Goal: Navigation & Orientation: Find specific page/section

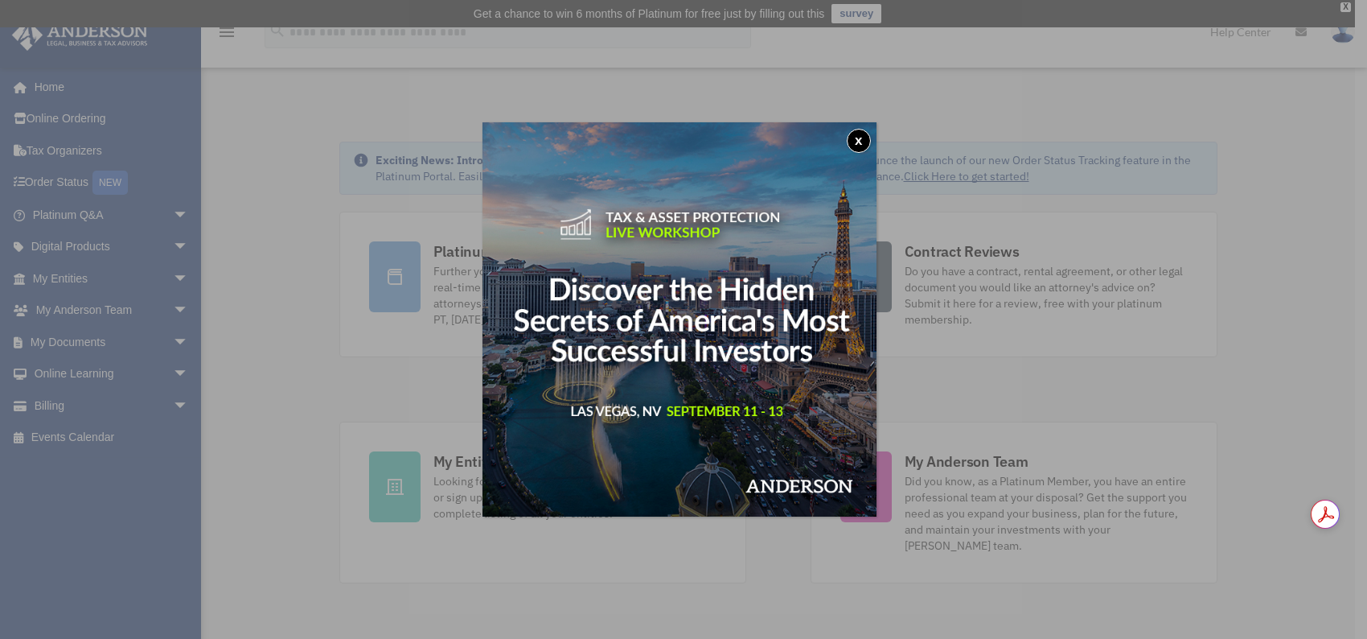
click at [861, 130] on button "x" at bounding box center [859, 141] width 24 height 24
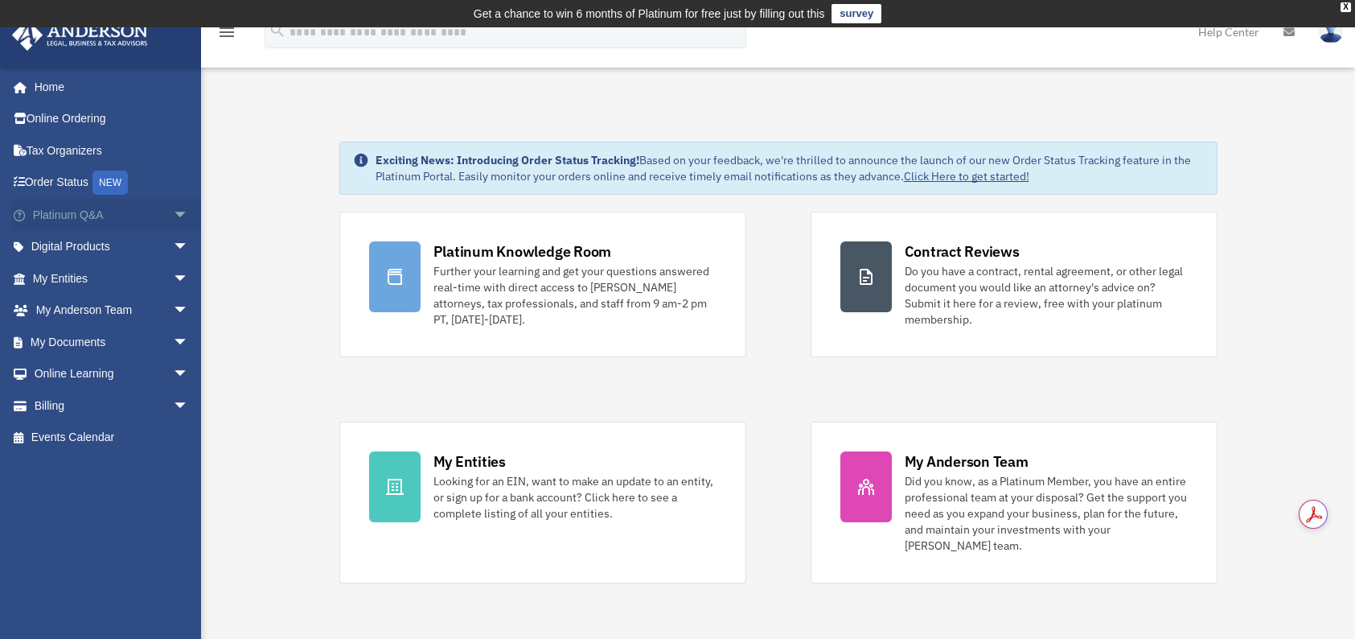
click at [175, 220] on span "arrow_drop_down" at bounding box center [189, 215] width 32 height 33
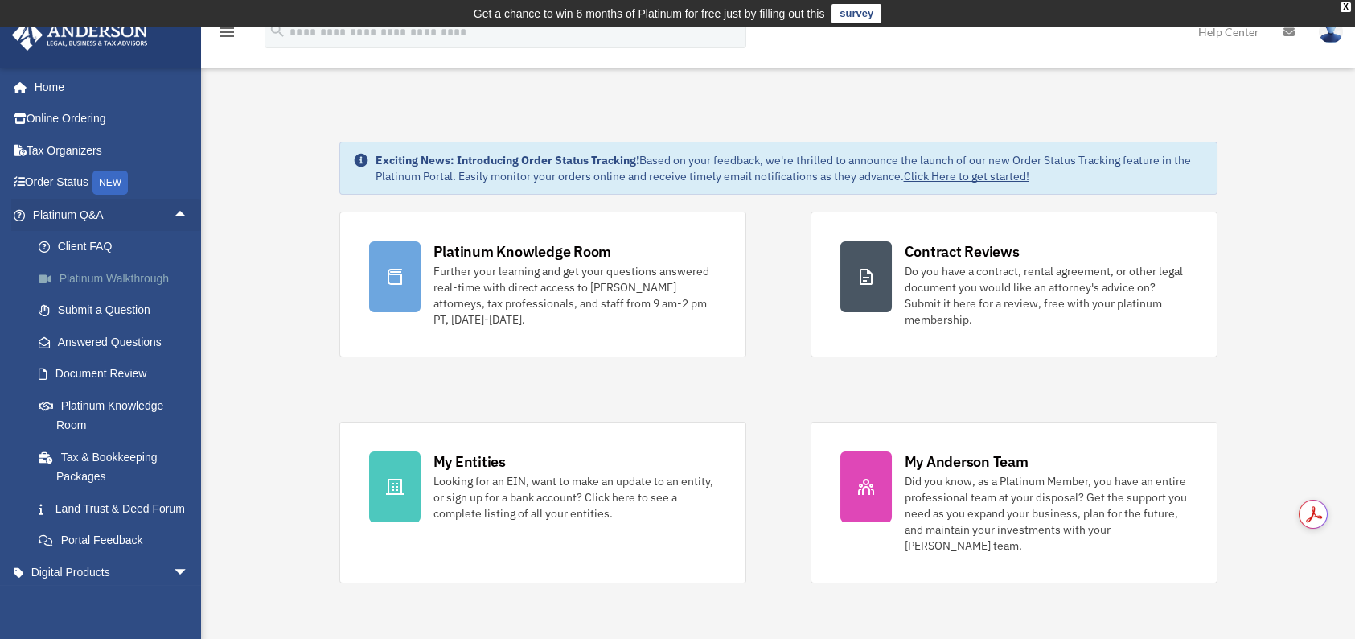
click at [139, 285] on link "Platinum Walkthrough" at bounding box center [118, 278] width 191 height 32
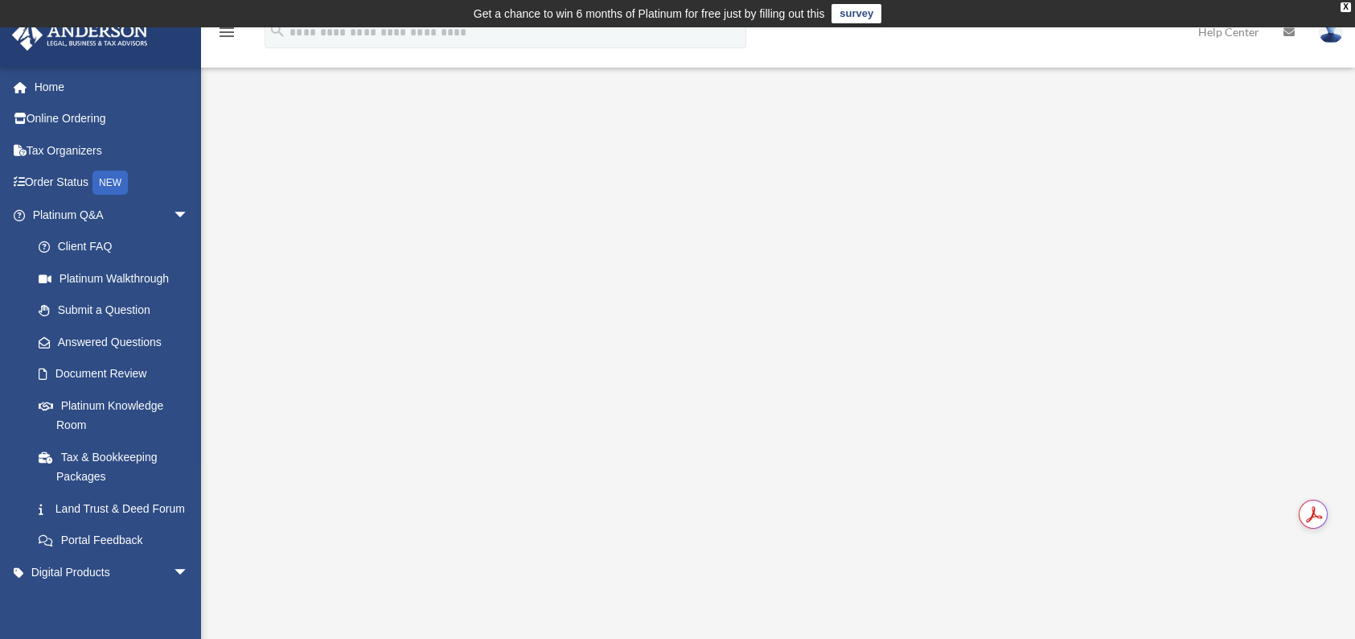
scroll to position [107, 0]
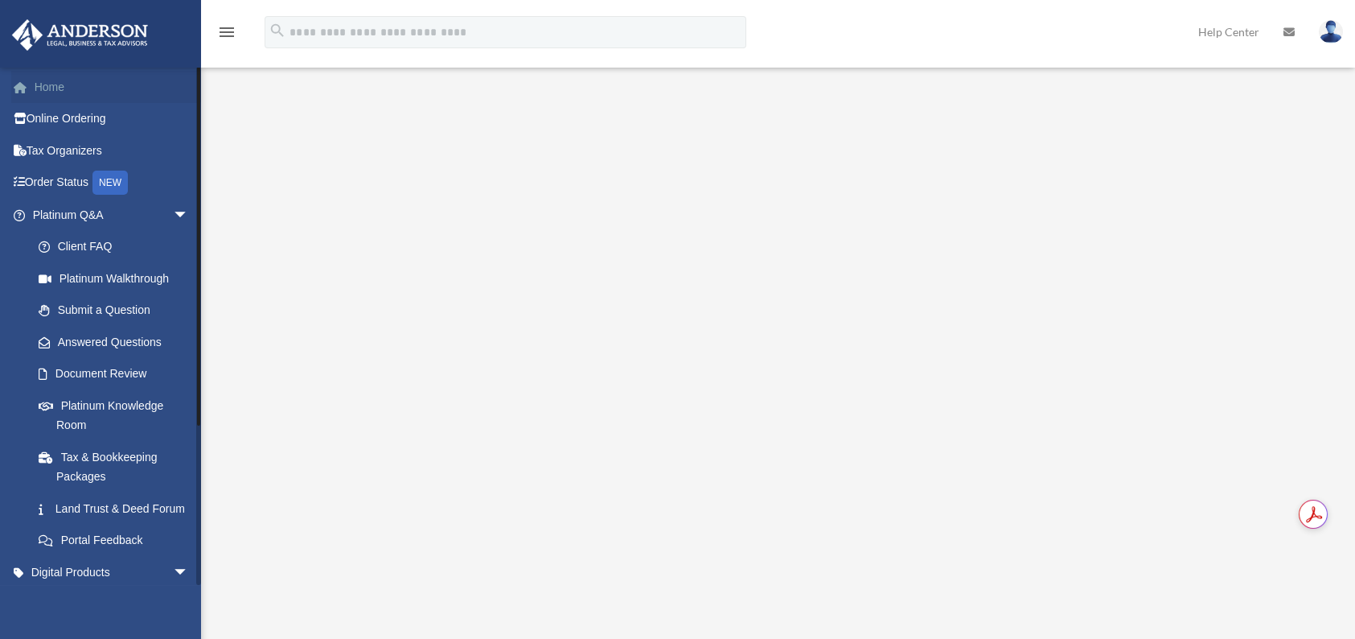
click at [70, 85] on link "Home" at bounding box center [112, 87] width 202 height 32
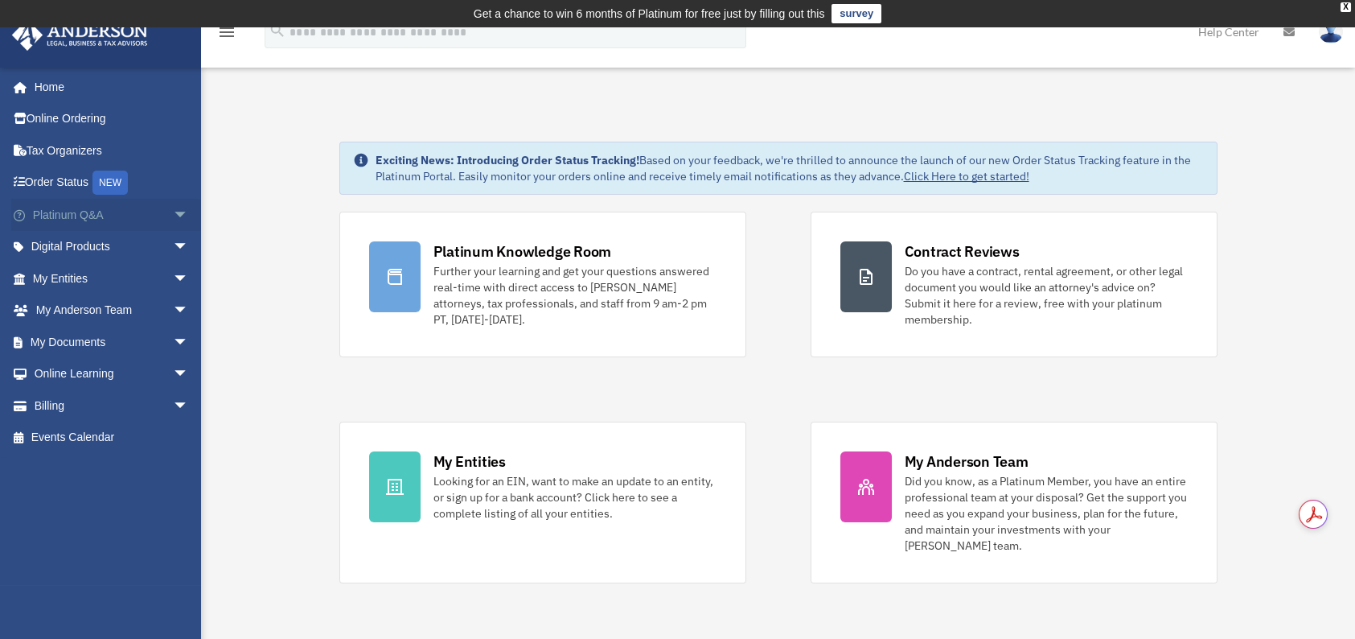
click at [173, 215] on span "arrow_drop_down" at bounding box center [189, 215] width 32 height 33
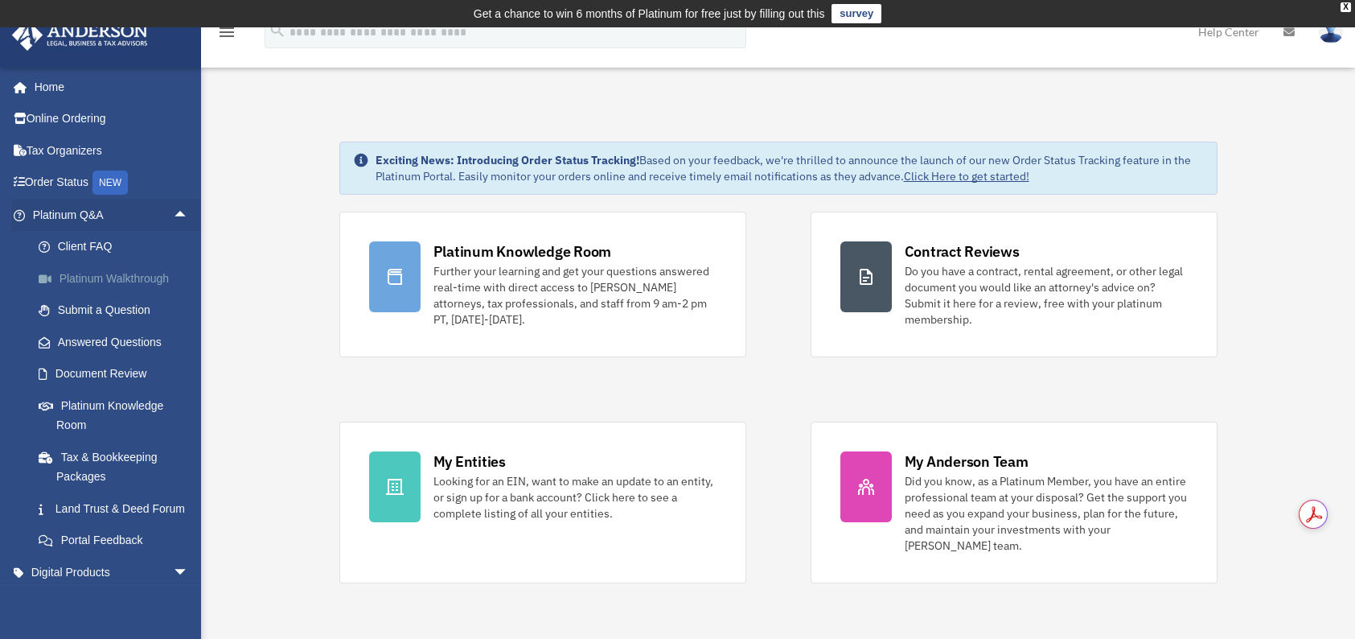
click at [59, 273] on link "Platinum Walkthrough" at bounding box center [118, 278] width 191 height 32
